Goal: Transaction & Acquisition: Subscribe to service/newsletter

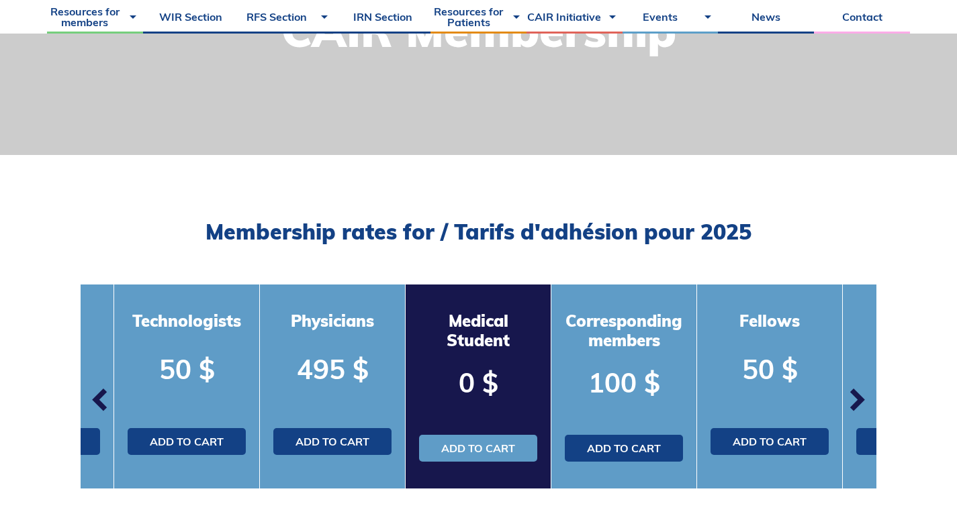
scroll to position [299, 0]
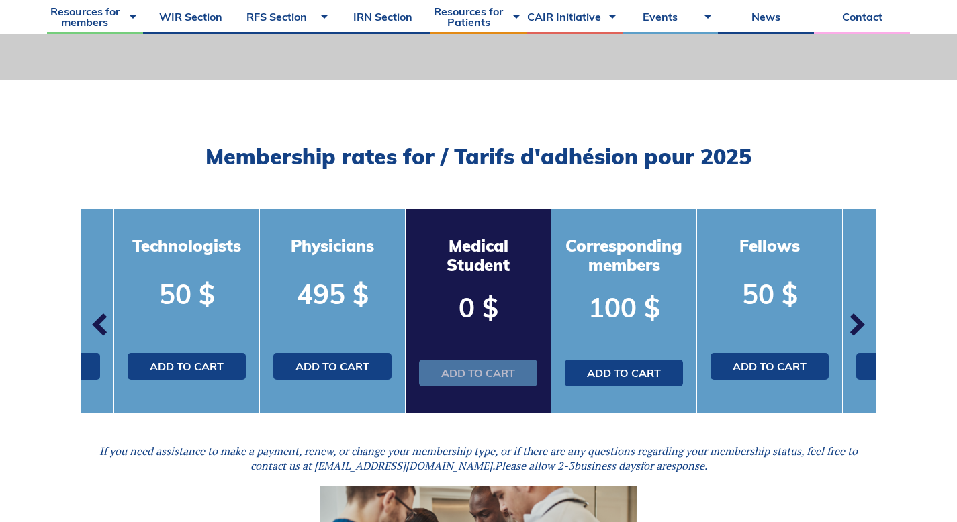
click at [475, 374] on link "Add to cart" at bounding box center [478, 373] width 118 height 27
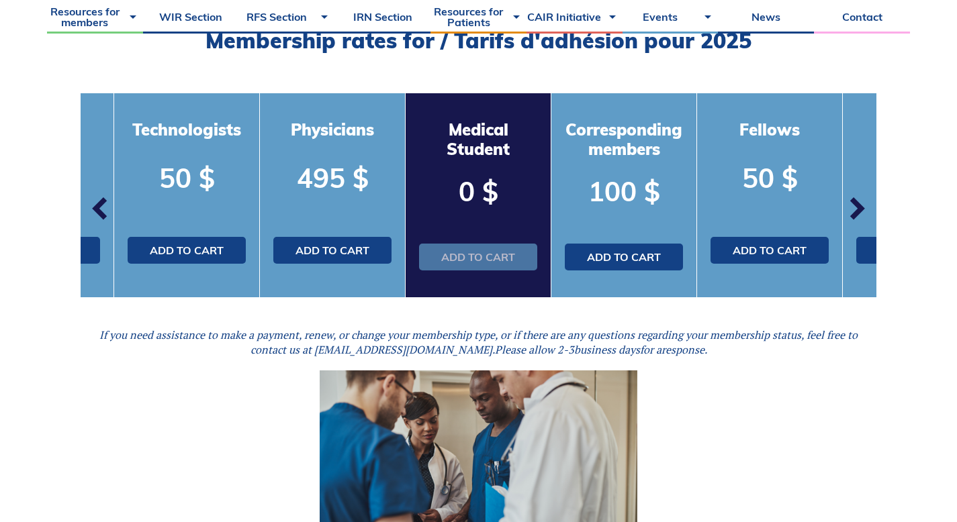
scroll to position [416, 0]
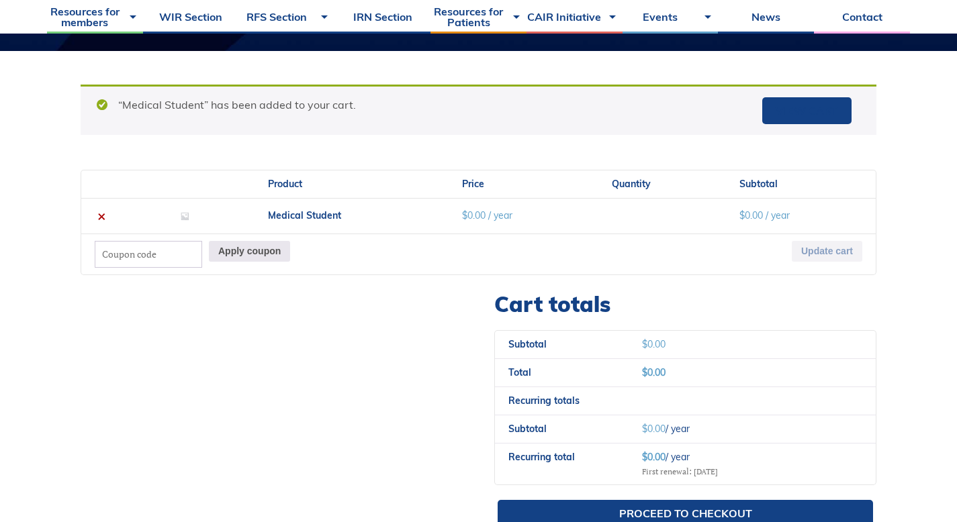
scroll to position [473, 0]
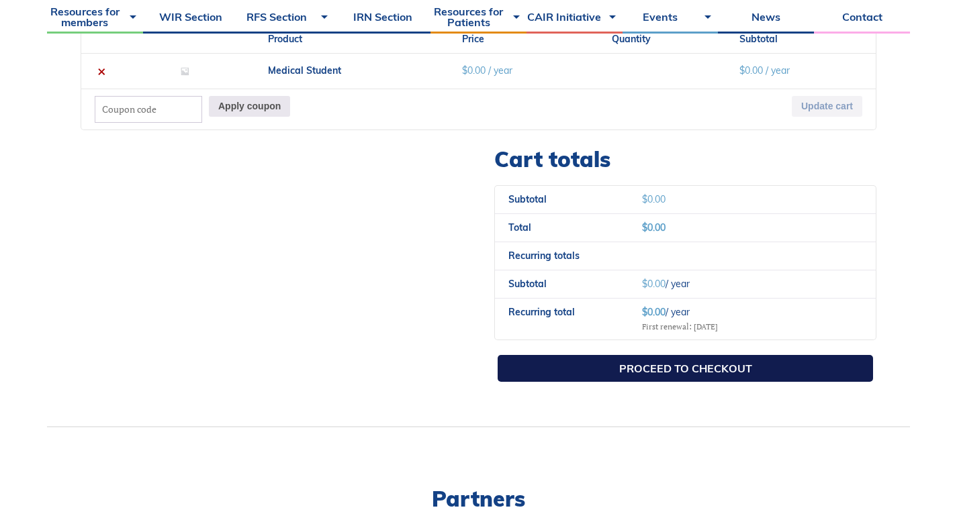
click at [631, 369] on link "Proceed to checkout" at bounding box center [685, 368] width 375 height 27
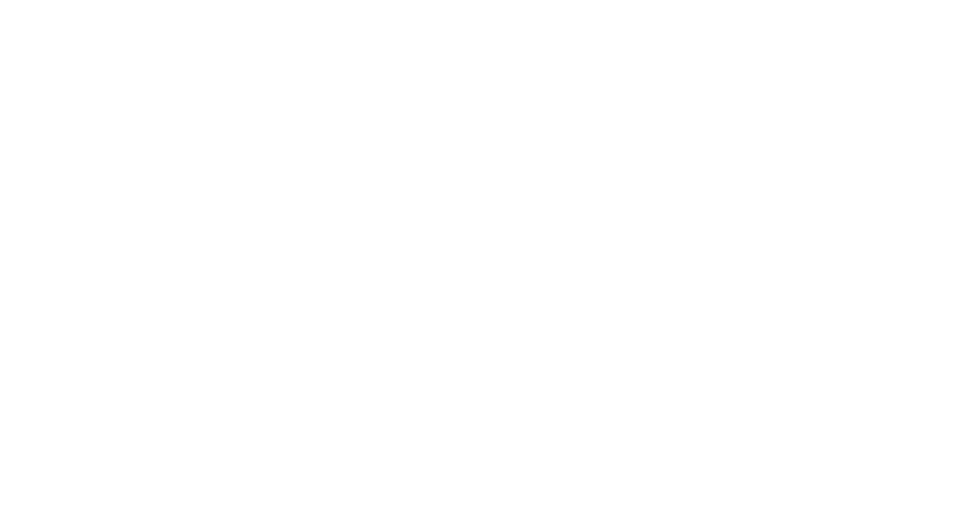
select select "QC"
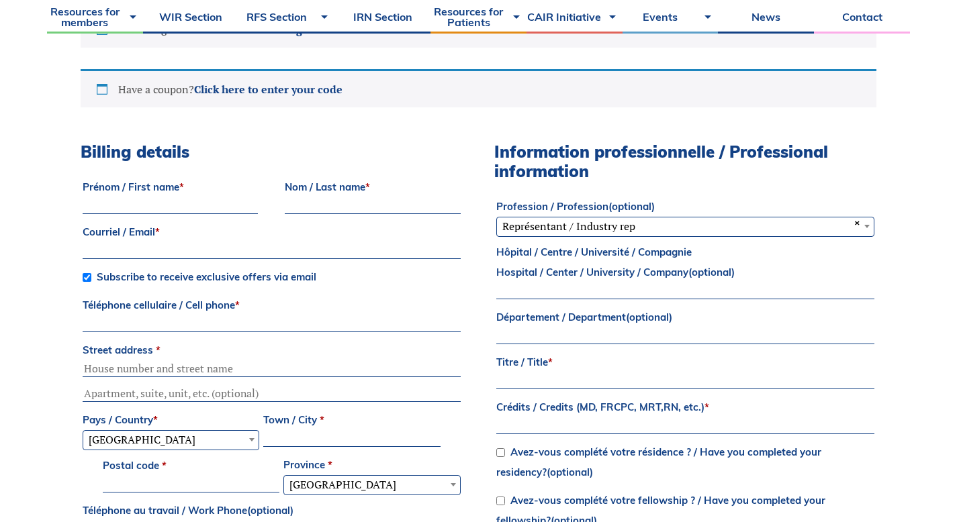
scroll to position [446, 0]
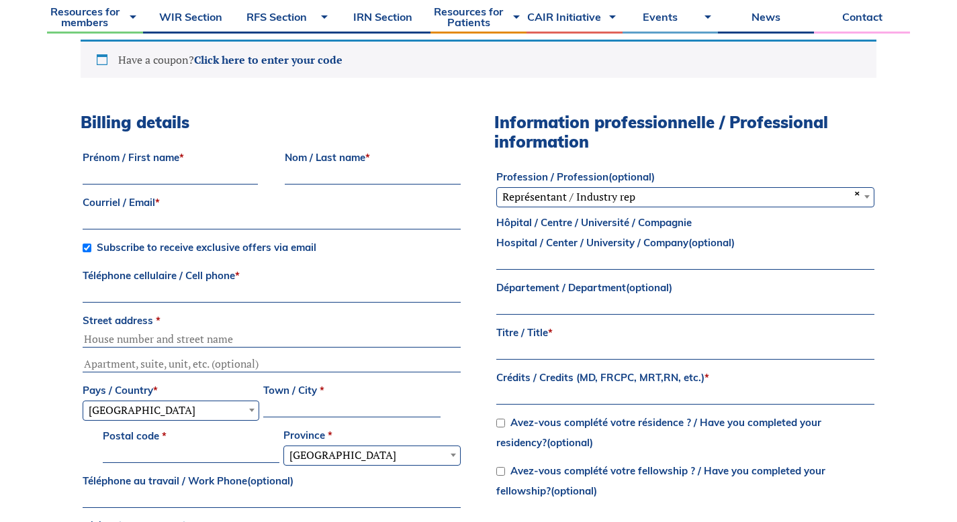
click at [132, 171] on input "Prénom / First name *" at bounding box center [170, 177] width 175 height 16
type input "[PERSON_NAME]"
type input "Connors"
type input "colinconnors@hotmail.ca"
type input "7097652828"
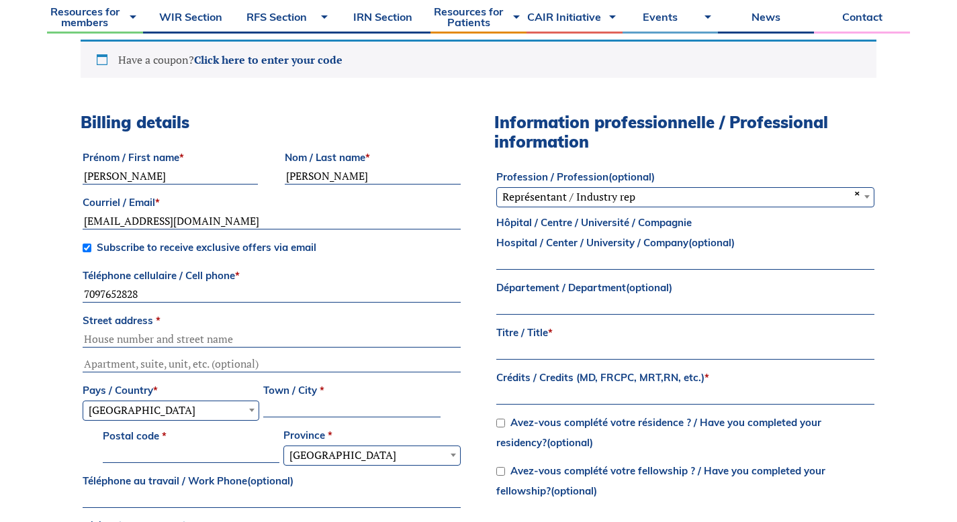
type input "32 Long Pond Road"
type input "St Johns"
select select "NL"
type input "A1B 1N7"
drag, startPoint x: 214, startPoint y: 222, endPoint x: 0, endPoint y: 222, distance: 213.6
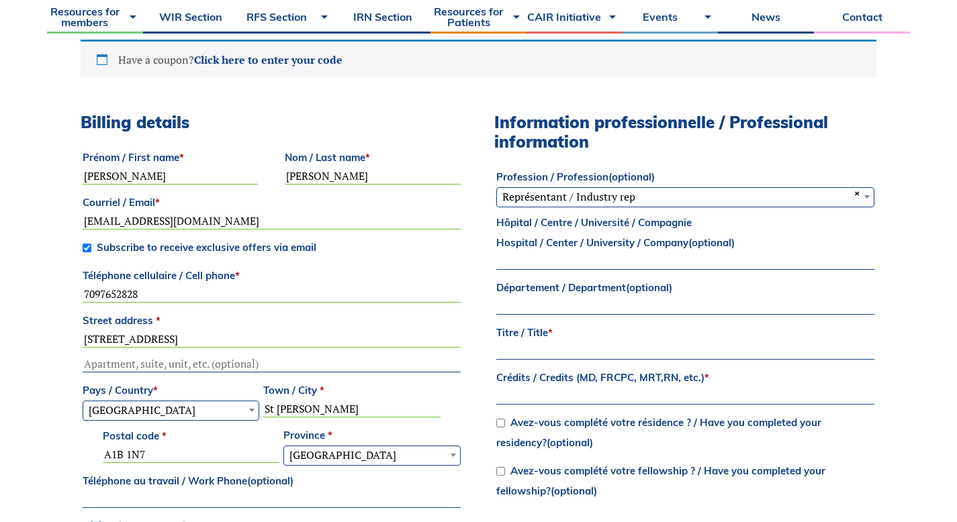
type input "[EMAIL_ADDRESS][DOMAIN_NAME]"
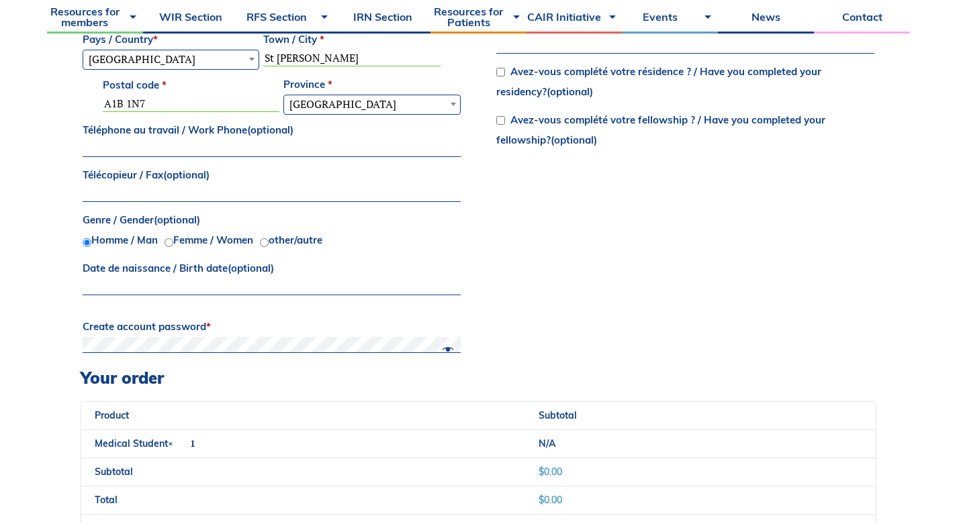
scroll to position [801, 0]
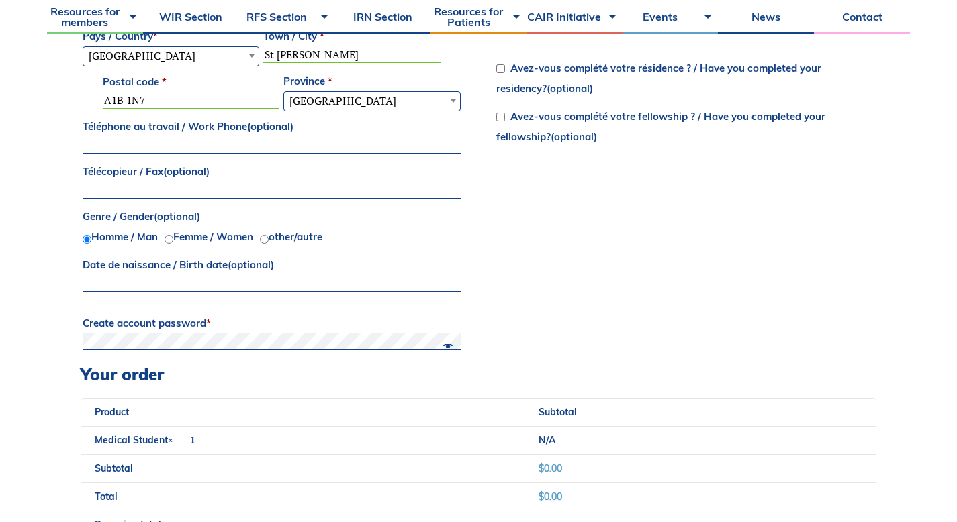
click at [187, 279] on input "Date de naissance / Birth date (optional)" at bounding box center [272, 284] width 378 height 16
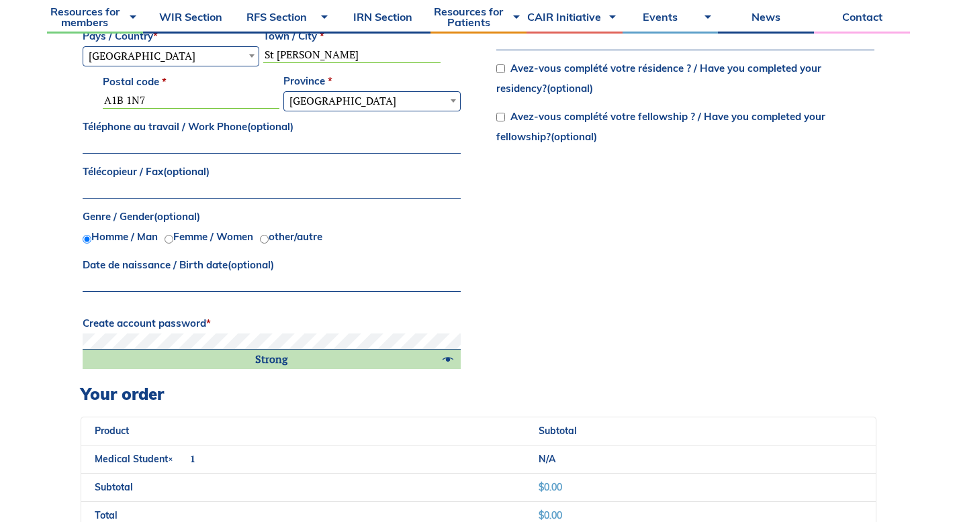
click at [623, 345] on div "Billing details Prénom / First name * Colin Nom / Last name * Connors Courriel …" at bounding box center [479, 71] width 796 height 626
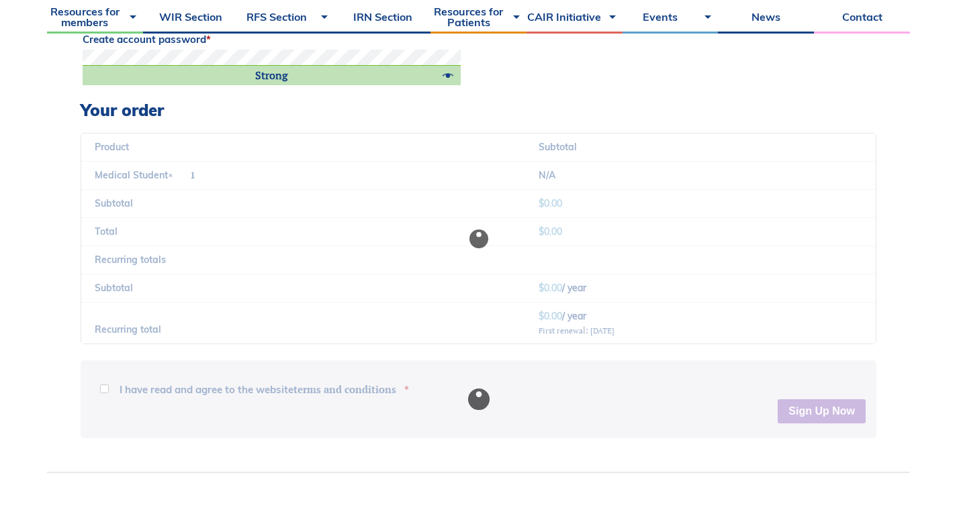
scroll to position [1088, 0]
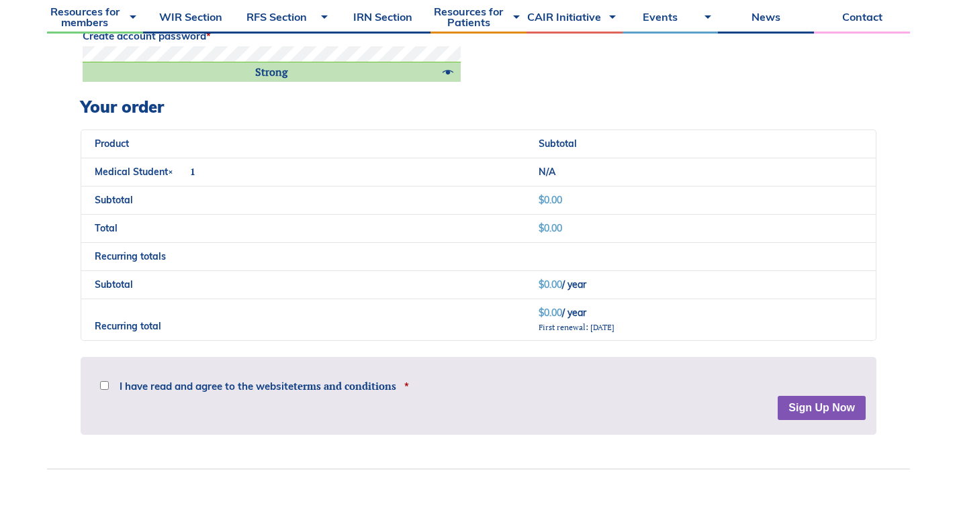
click at [104, 387] on input "I have read and agree to the website terms and conditions *" at bounding box center [104, 385] width 9 height 9
checkbox input "true"
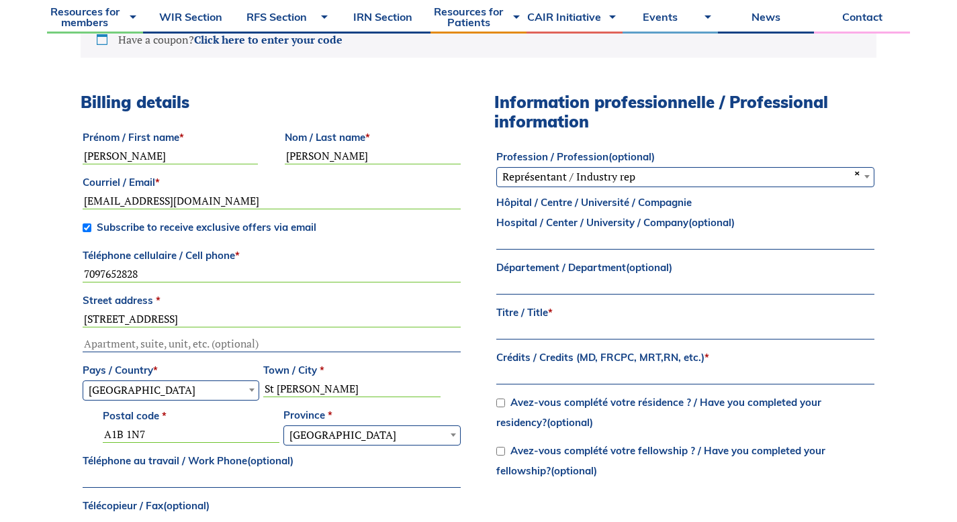
scroll to position [465, 0]
click at [674, 183] on span "× Représentant / Industry rep" at bounding box center [685, 177] width 377 height 17
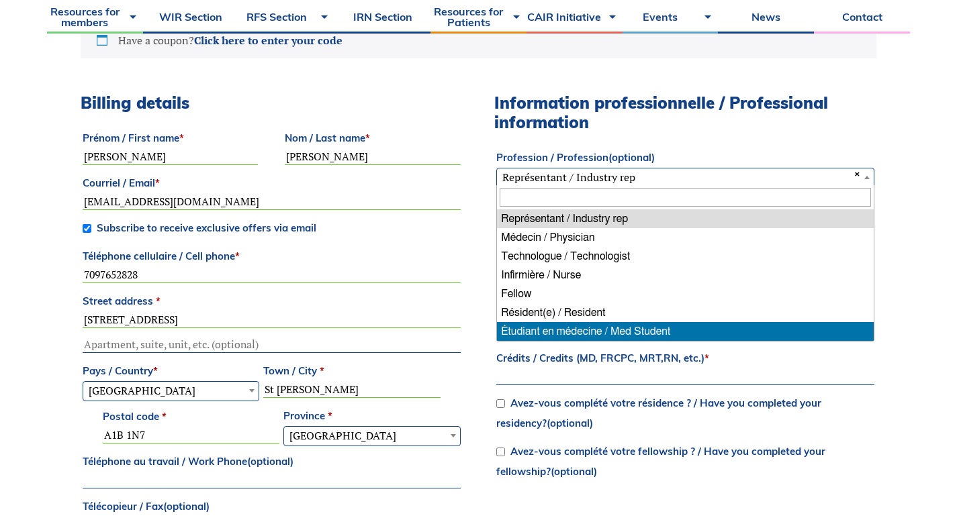
select select "med_student"
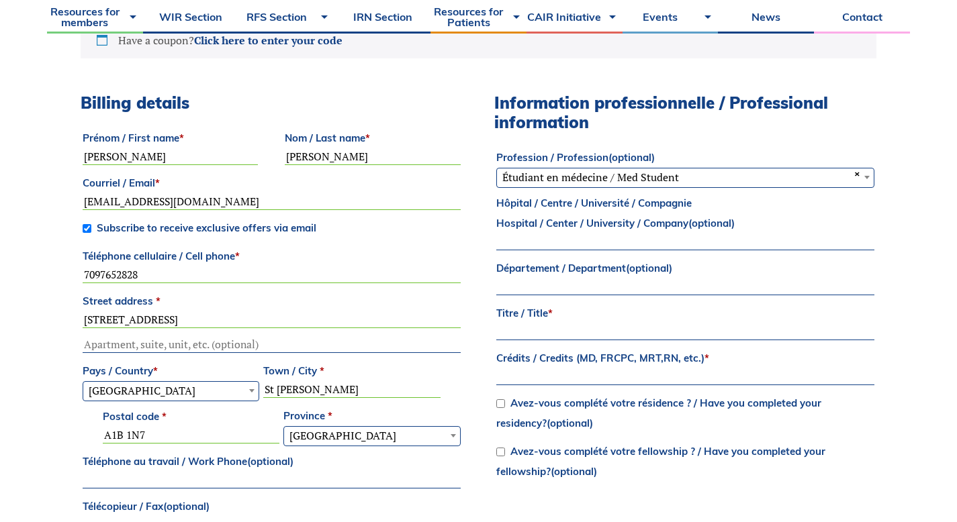
click at [610, 240] on input "Hôpital / Centre / Université / Compagnie Hospital / Center / University / Comp…" at bounding box center [685, 242] width 378 height 16
click at [576, 331] on input "Titre / Title *" at bounding box center [685, 332] width 378 height 16
type input "Medical Student"
click at [565, 377] on input "Crédits / Credits (MD, FRCPC, MRT,RN, etc.) *" at bounding box center [685, 377] width 378 height 16
type input "Bsc."
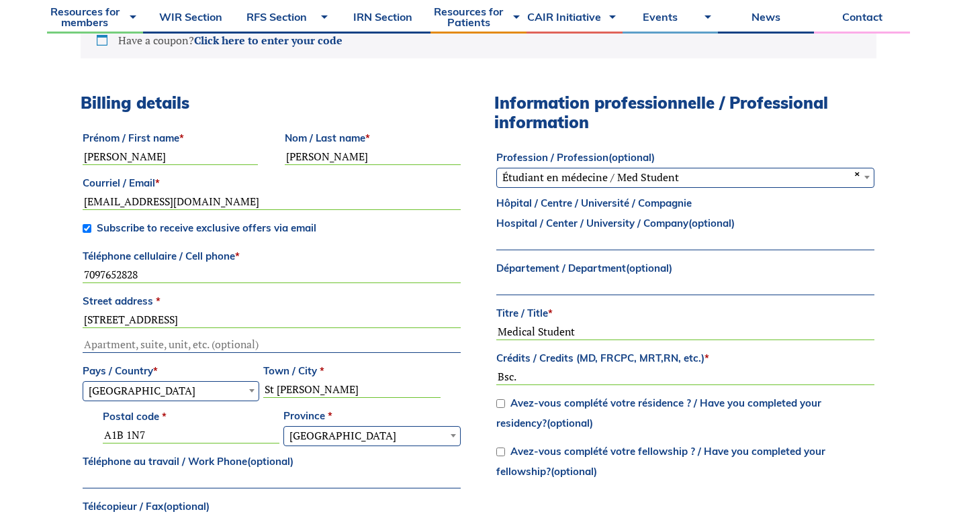
click at [572, 404] on label "Avez-vous complété votre résidence ? / Have you completed your residency? (opti…" at bounding box center [658, 413] width 325 height 33
click at [505, 404] on input "Avez-vous complété votre résidence ? / Have you completed your residency? (opti…" at bounding box center [500, 404] width 9 height 9
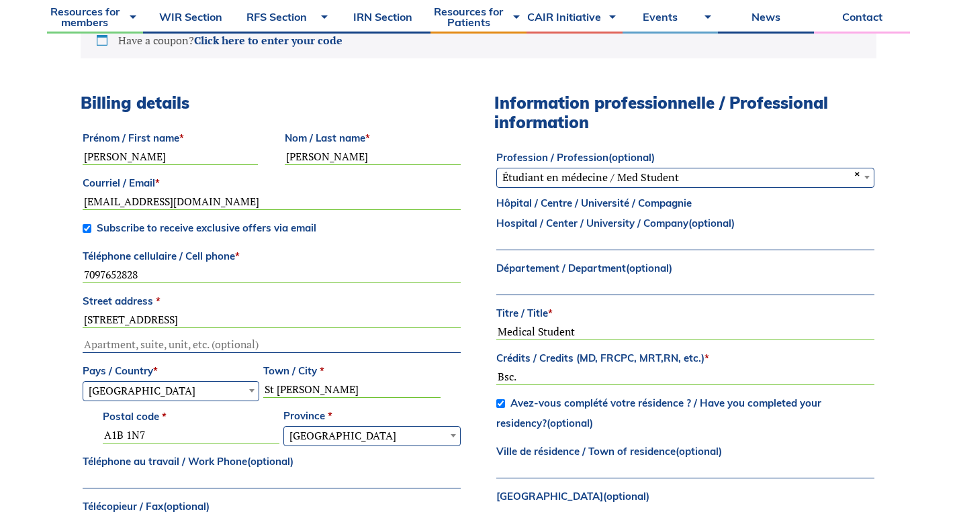
click at [549, 406] on label "Avez-vous complété votre résidence ? / Have you completed your residency? (opti…" at bounding box center [658, 413] width 325 height 33
click at [505, 406] on input "Avez-vous complété votre résidence ? / Have you completed your residency? (opti…" at bounding box center [500, 404] width 9 height 9
checkbox input "false"
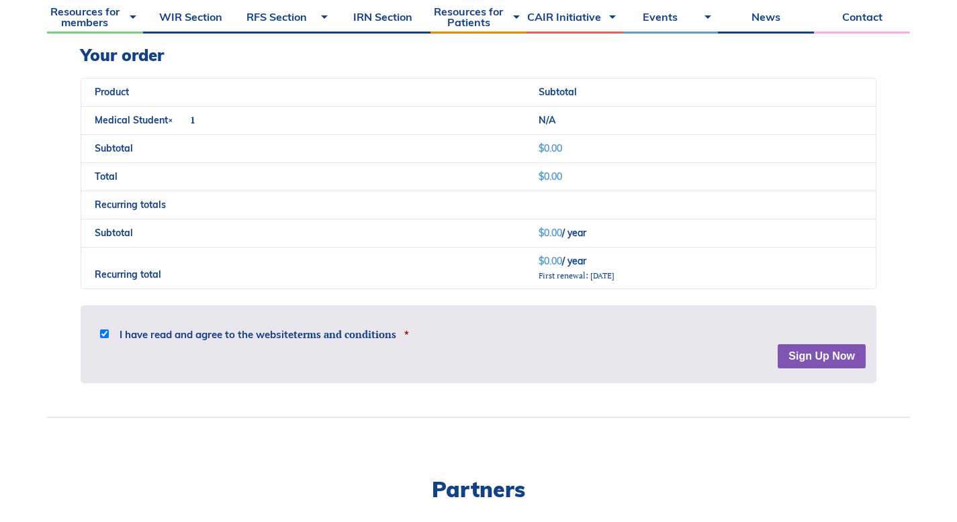
scroll to position [1148, 0]
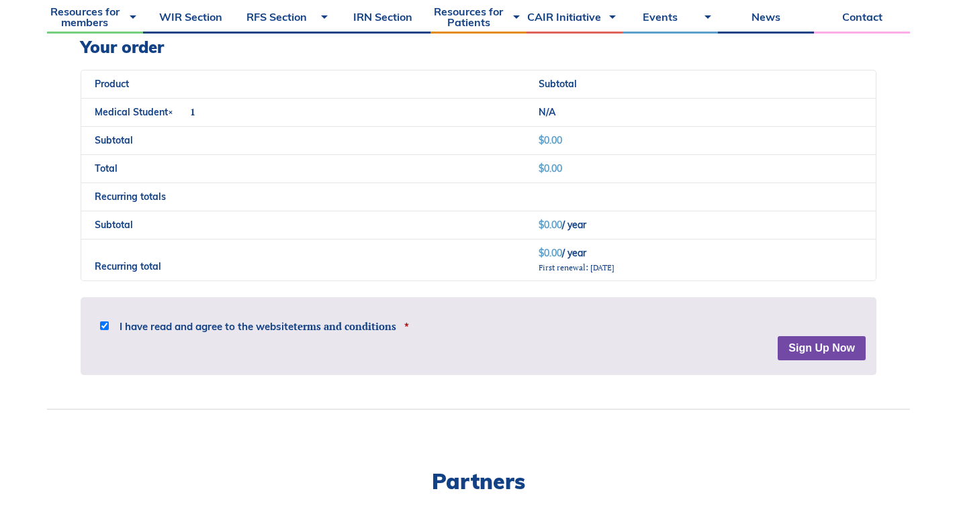
click at [829, 347] on button "Sign Up Now" at bounding box center [822, 348] width 88 height 24
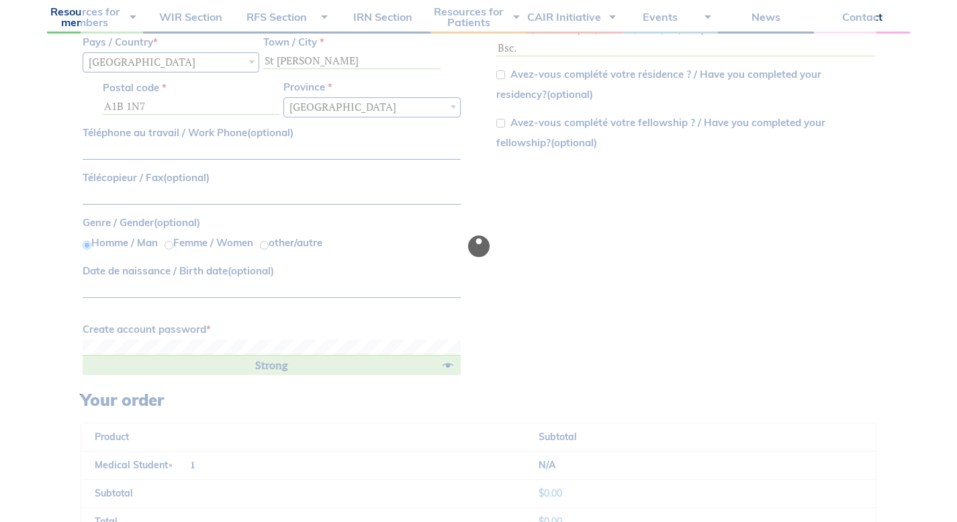
scroll to position [809, 0]
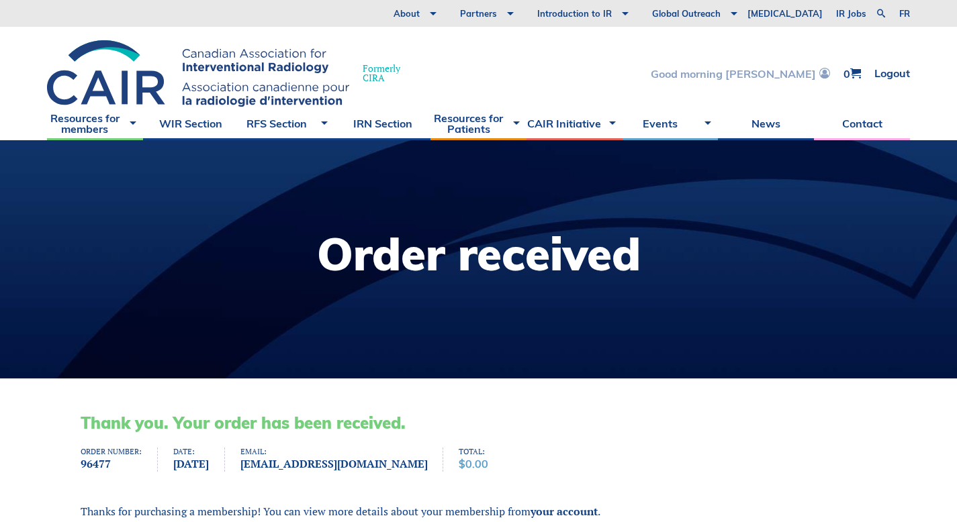
click at [769, 75] on link "Good morning Colin" at bounding box center [740, 73] width 179 height 11
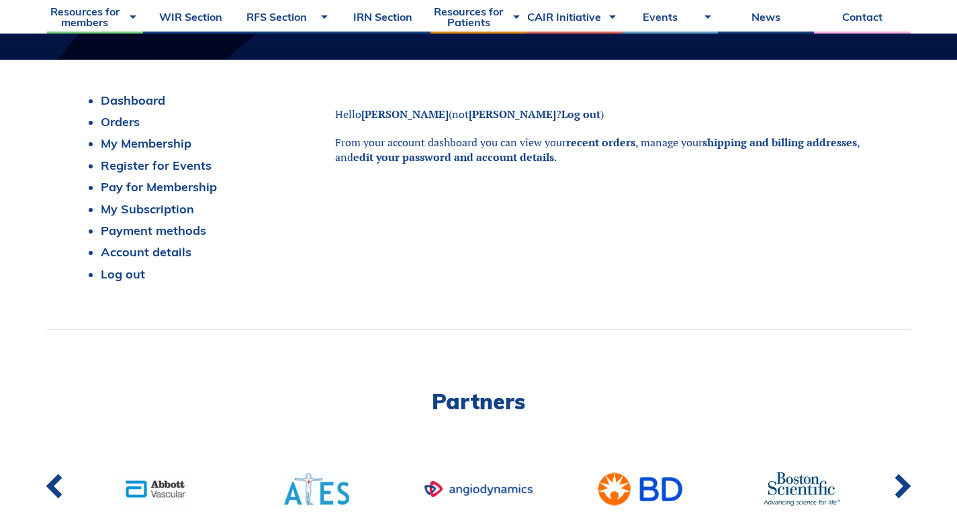
scroll to position [314, 0]
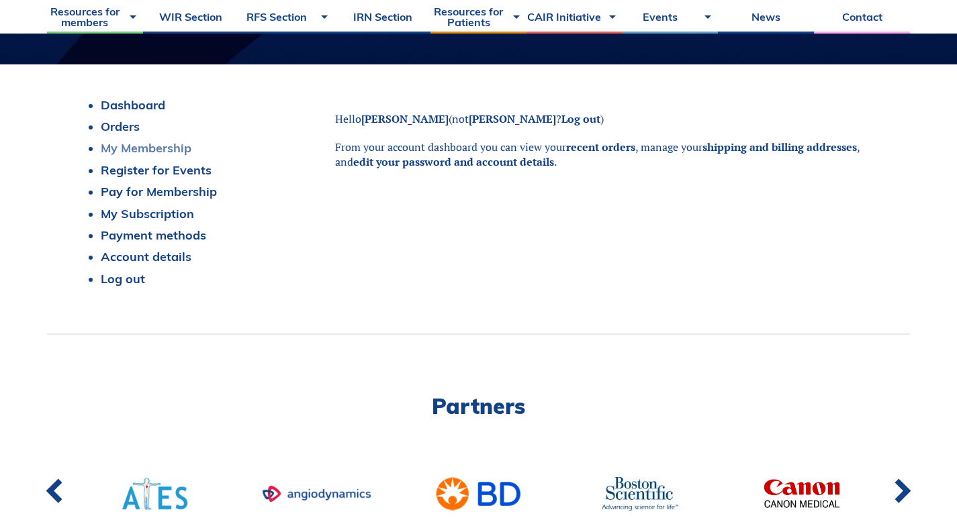
click at [144, 143] on link "My Membership" at bounding box center [146, 147] width 91 height 15
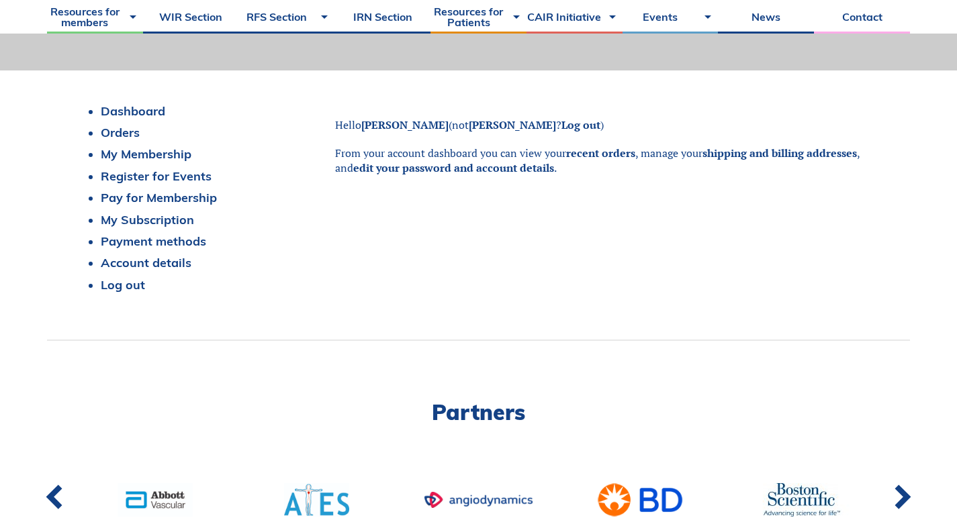
scroll to position [307, 0]
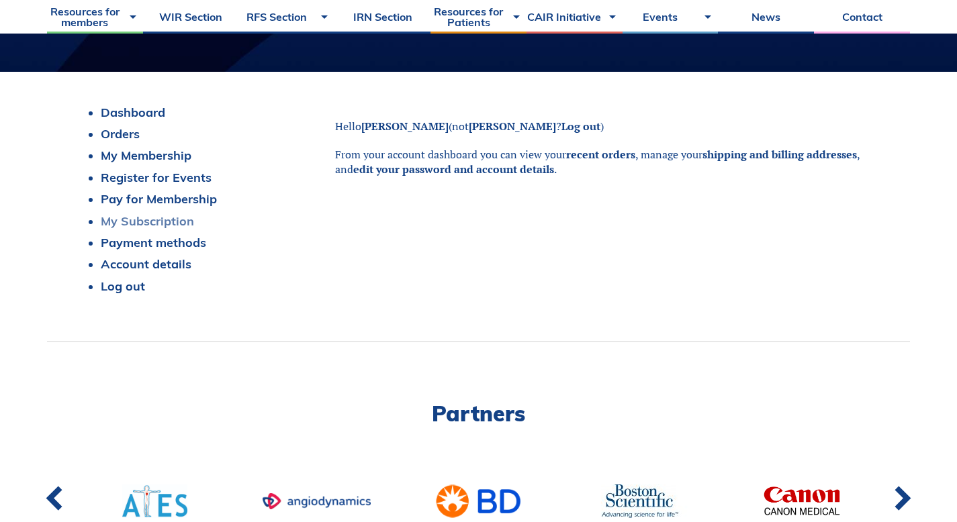
click at [144, 224] on link "My Subscription" at bounding box center [147, 221] width 93 height 15
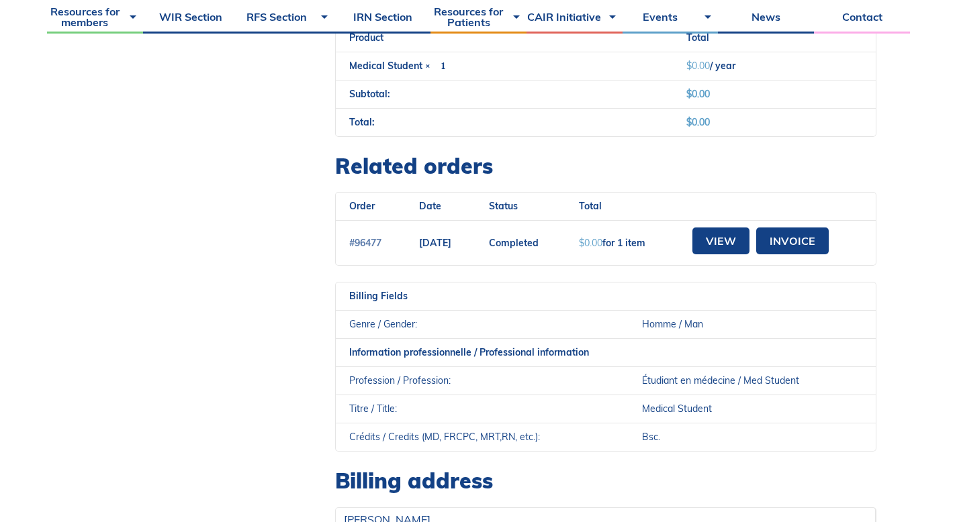
scroll to position [613, 0]
click at [729, 240] on link "View" at bounding box center [720, 241] width 57 height 27
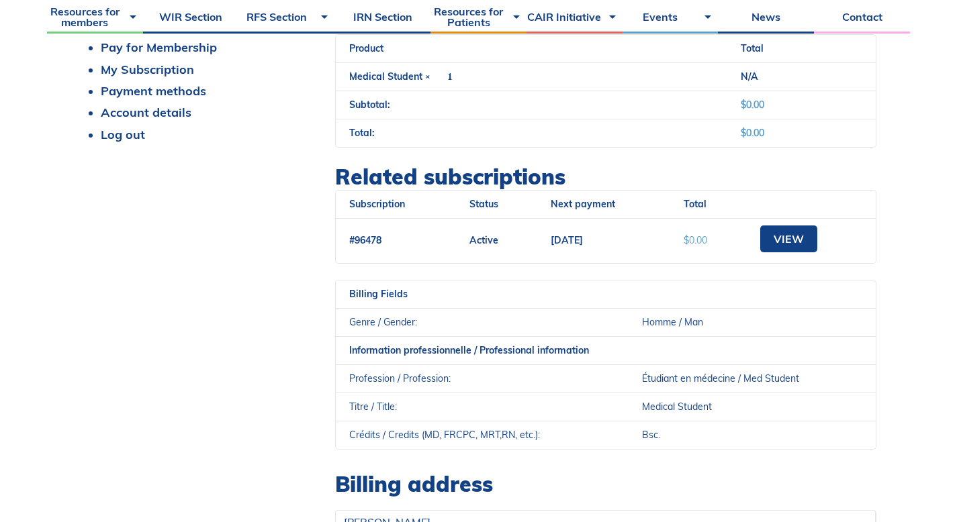
scroll to position [480, 0]
